Goal: Task Accomplishment & Management: Complete application form

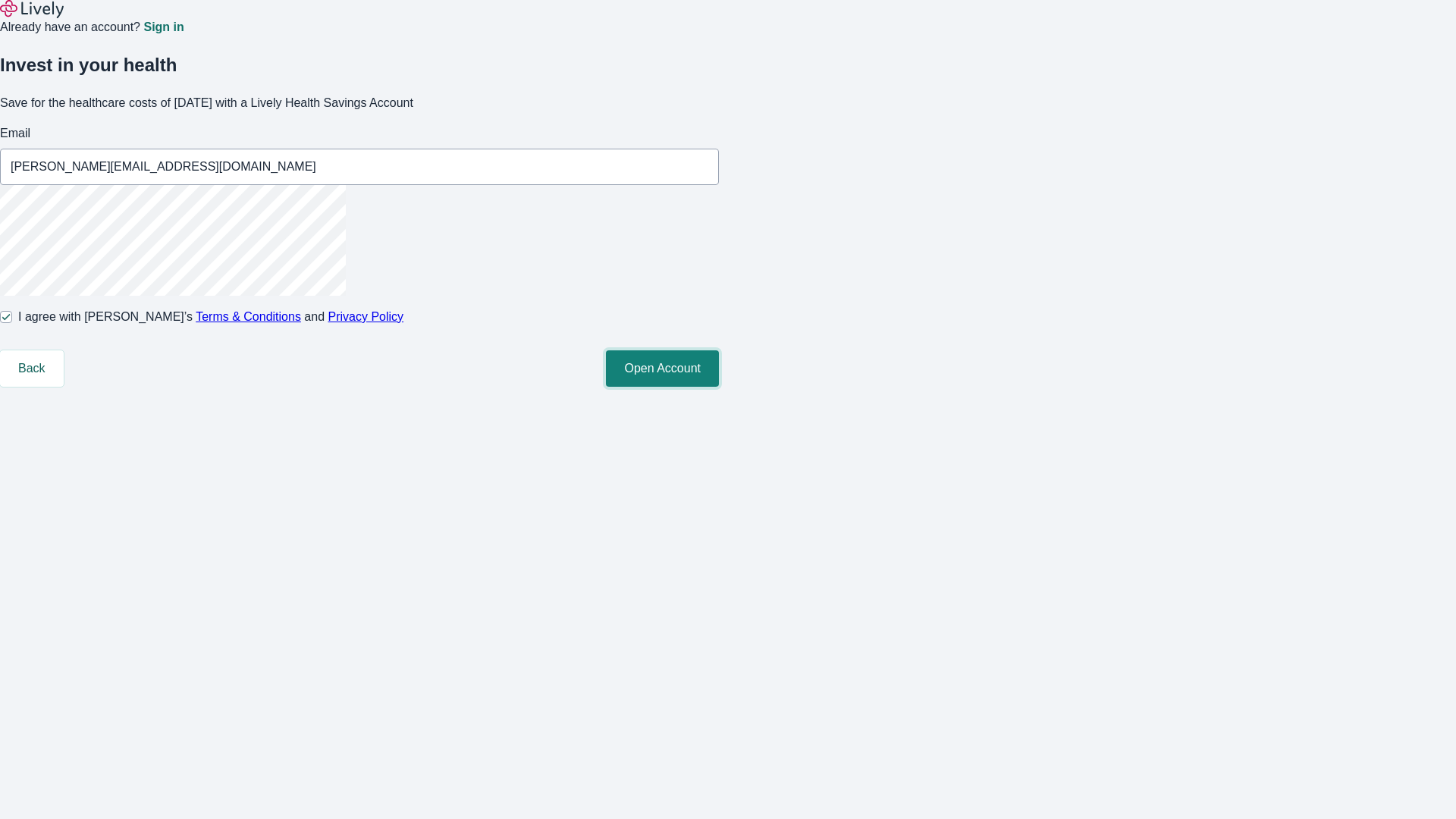
click at [718, 387] on button "Open Account" at bounding box center [662, 369] width 113 height 37
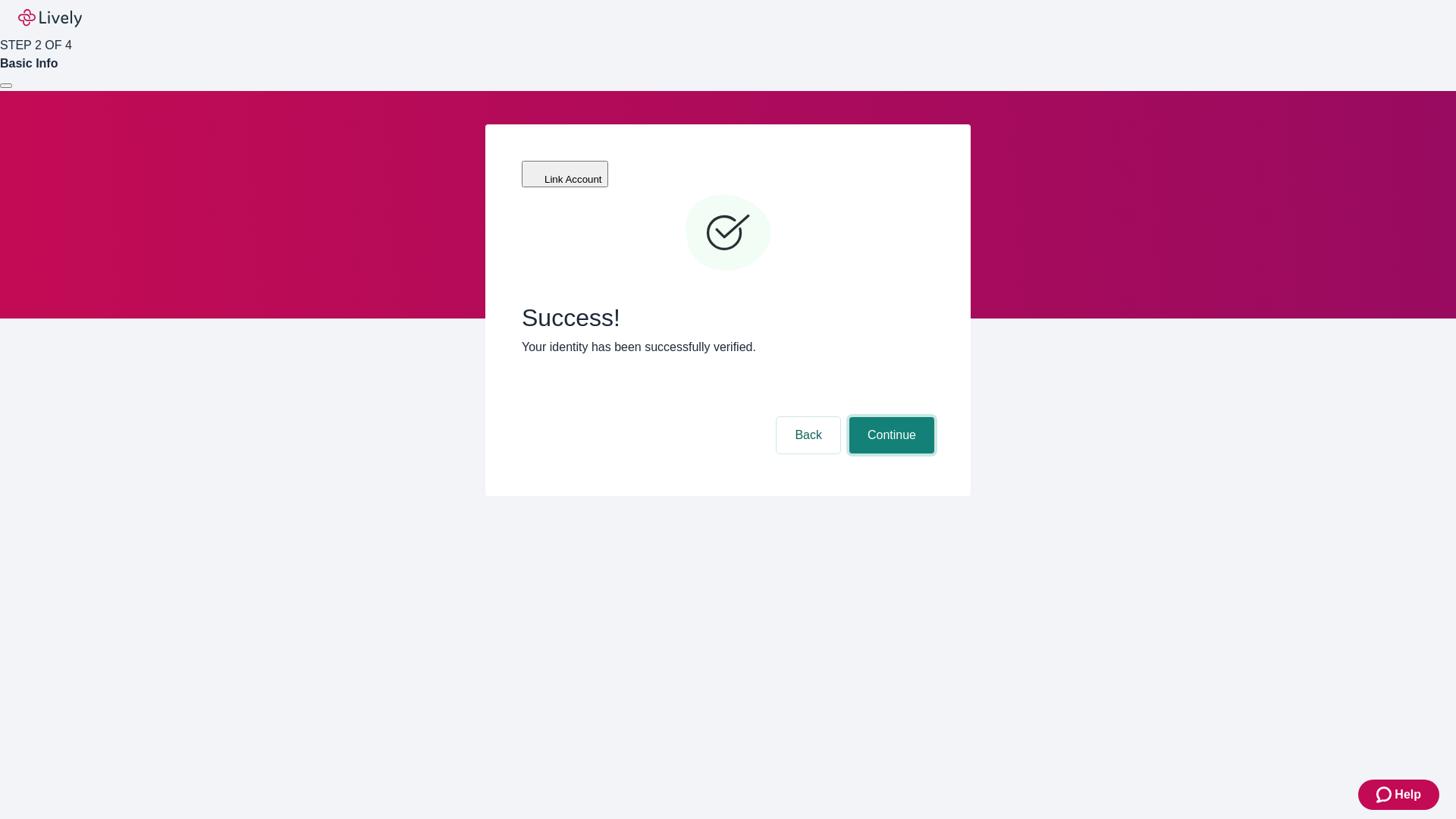
click at [890, 417] on button "Continue" at bounding box center [892, 435] width 85 height 37
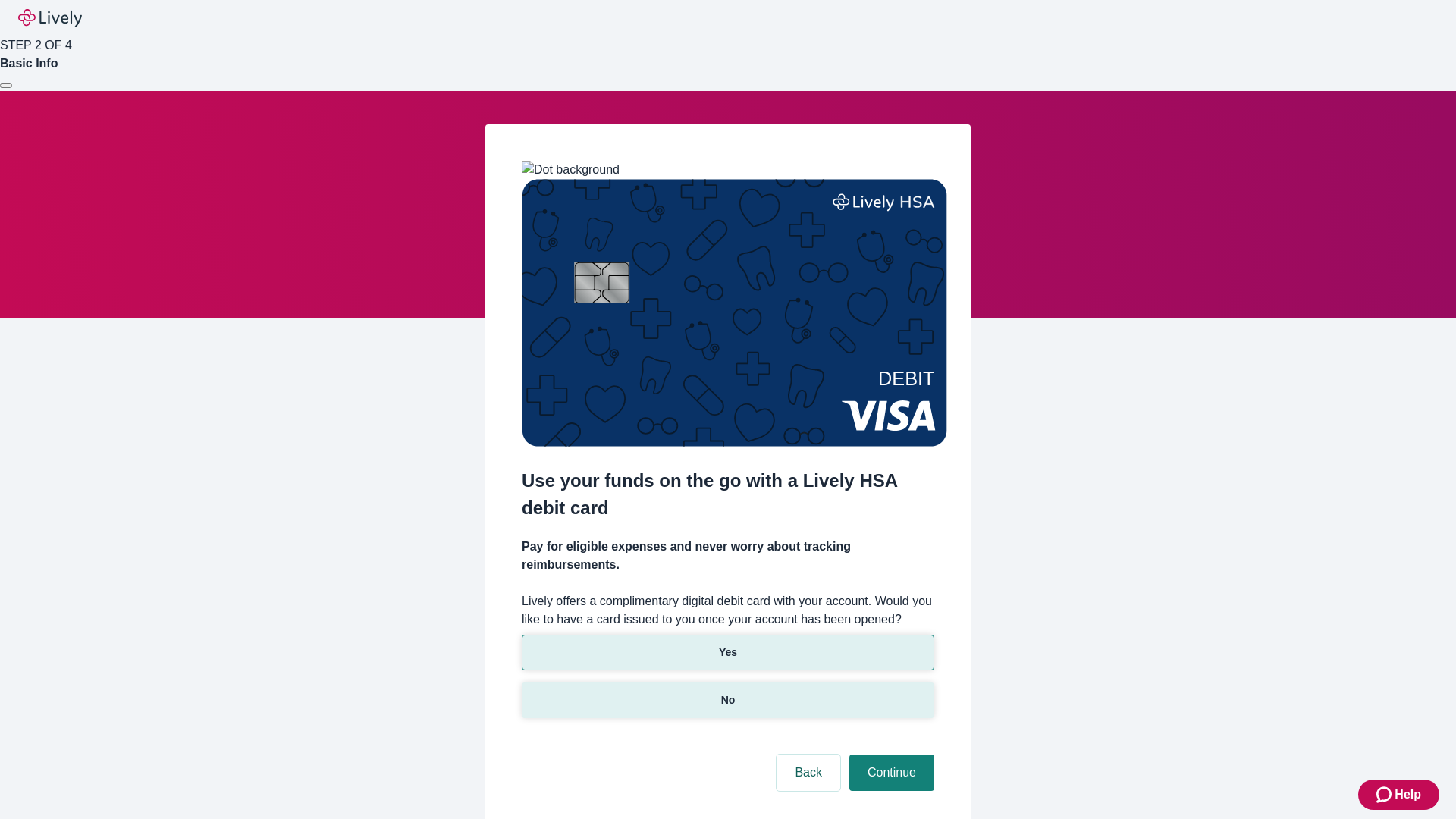
click at [727, 692] on p "No" at bounding box center [728, 700] width 14 height 16
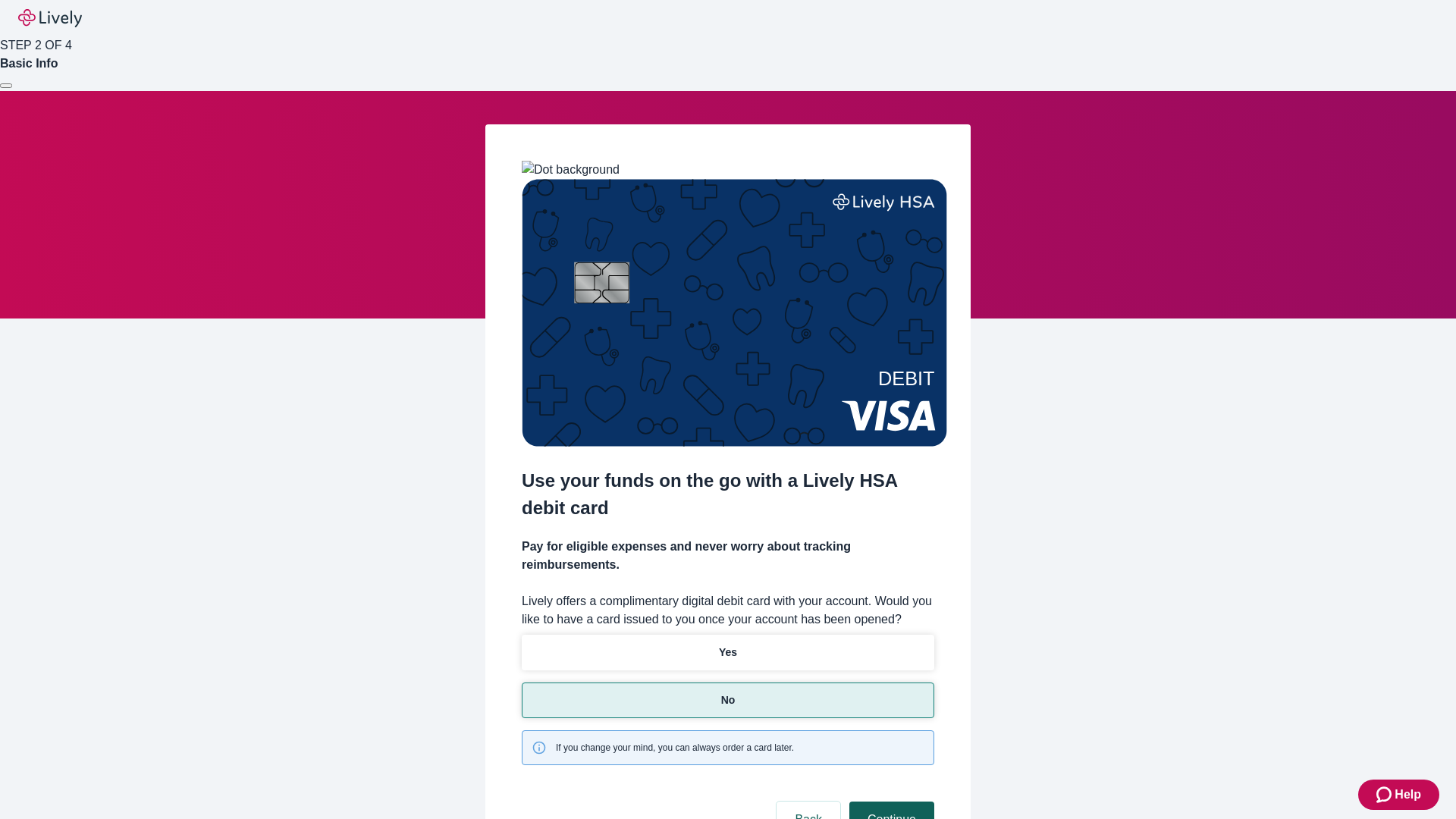
click at [890, 802] on button "Continue" at bounding box center [892, 820] width 85 height 37
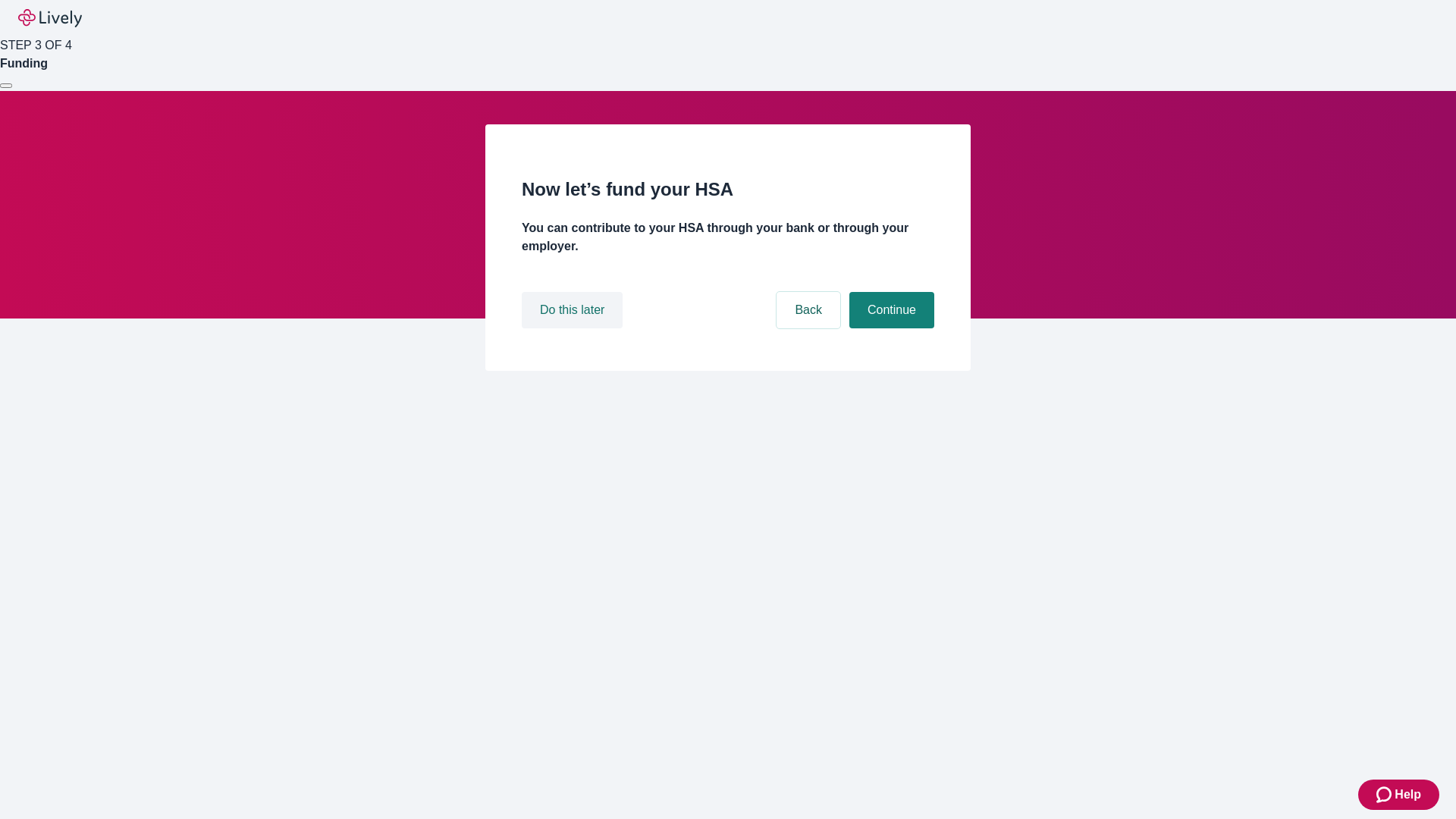
click at [574, 329] on button "Do this later" at bounding box center [572, 310] width 101 height 37
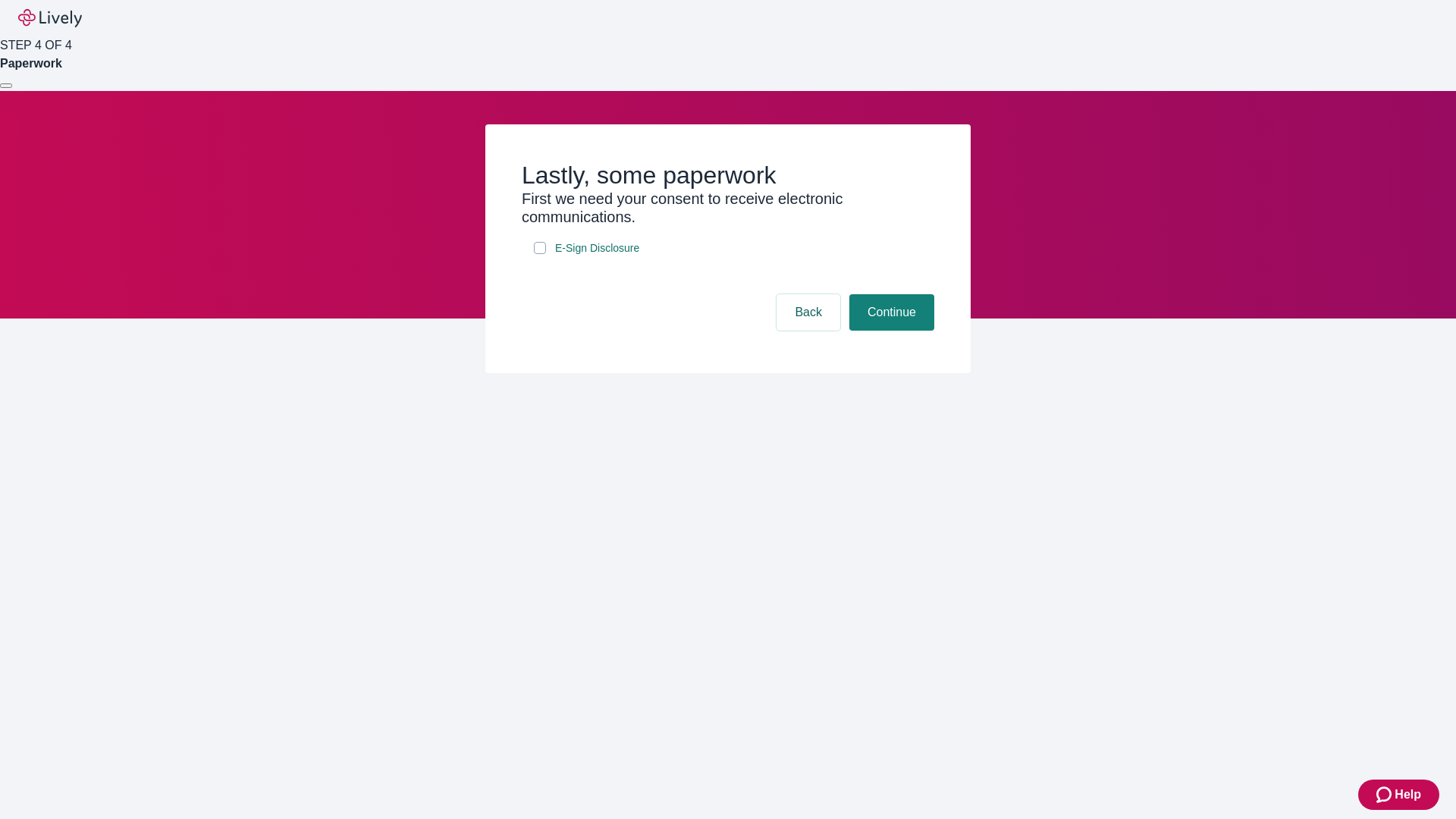
click at [540, 254] on input "E-Sign Disclosure" at bounding box center [540, 248] width 12 height 12
checkbox input "true"
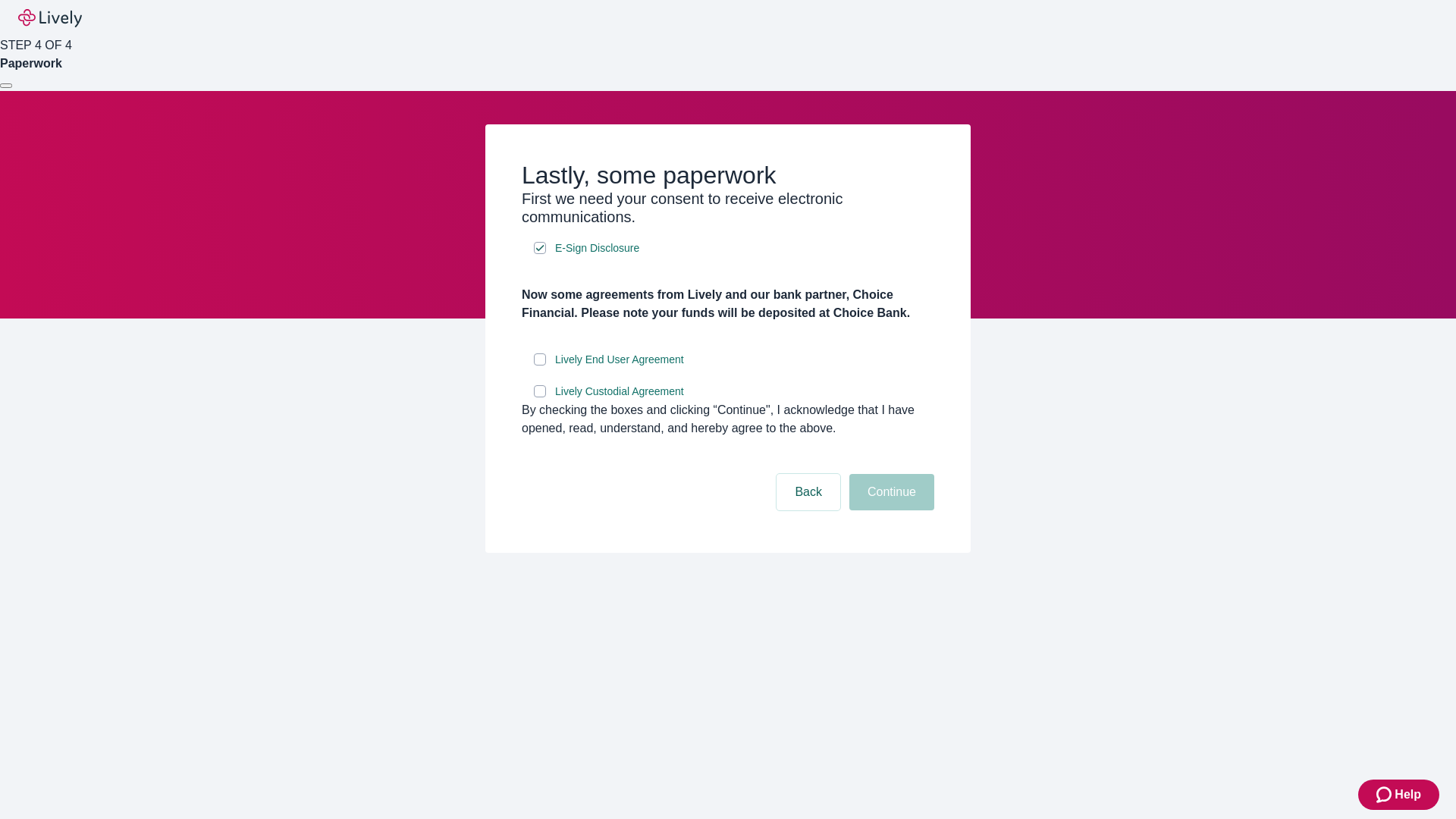
click at [540, 366] on input "Lively End User Agreement" at bounding box center [540, 360] width 12 height 12
checkbox input "true"
click at [540, 398] on input "Lively Custodial Agreement" at bounding box center [540, 392] width 12 height 12
checkbox input "true"
click at [890, 510] on button "Continue" at bounding box center [892, 492] width 85 height 37
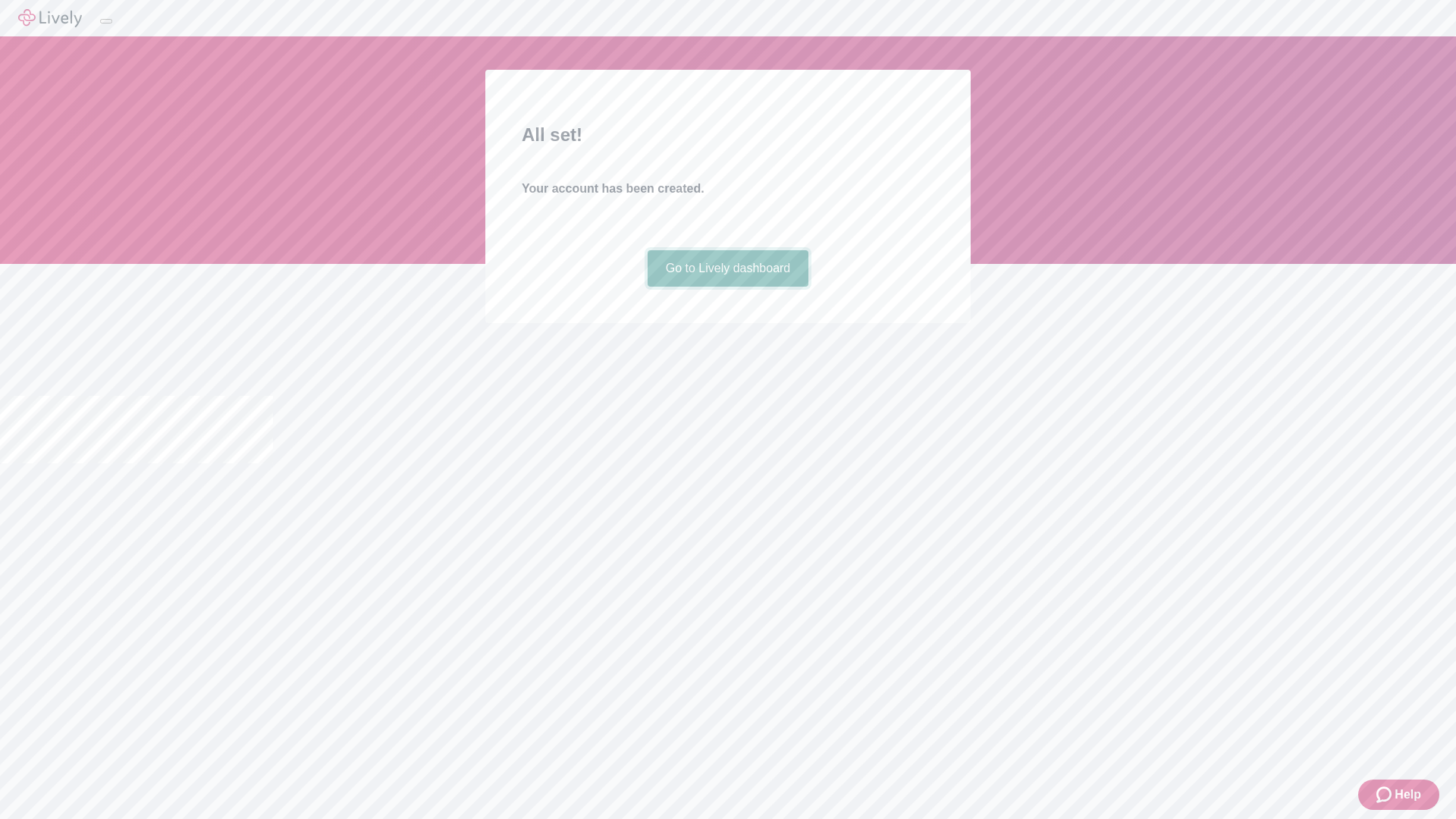
click at [727, 287] on link "Go to Lively dashboard" at bounding box center [728, 268] width 161 height 37
